Goal: Navigation & Orientation: Go to known website

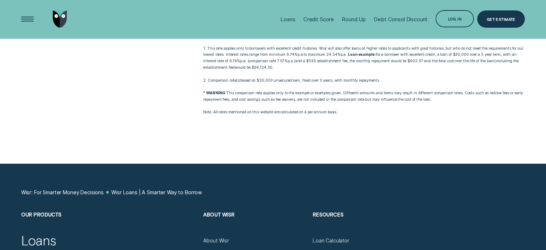
scroll to position [2688, 0]
